Goal: Find specific page/section: Find specific page/section

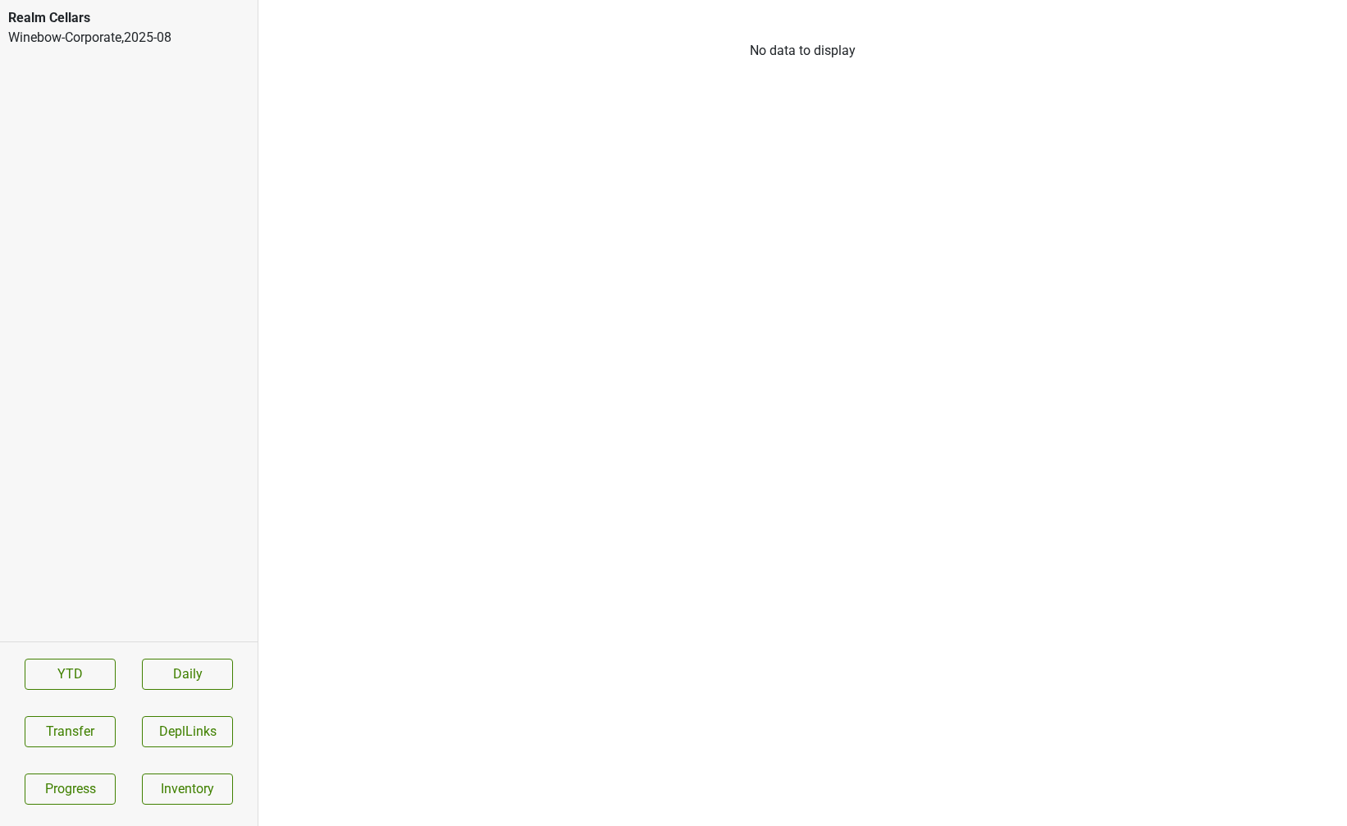
click at [209, 41] on div "Winebow-Corporate , 2025 - 08" at bounding box center [128, 38] width 241 height 20
